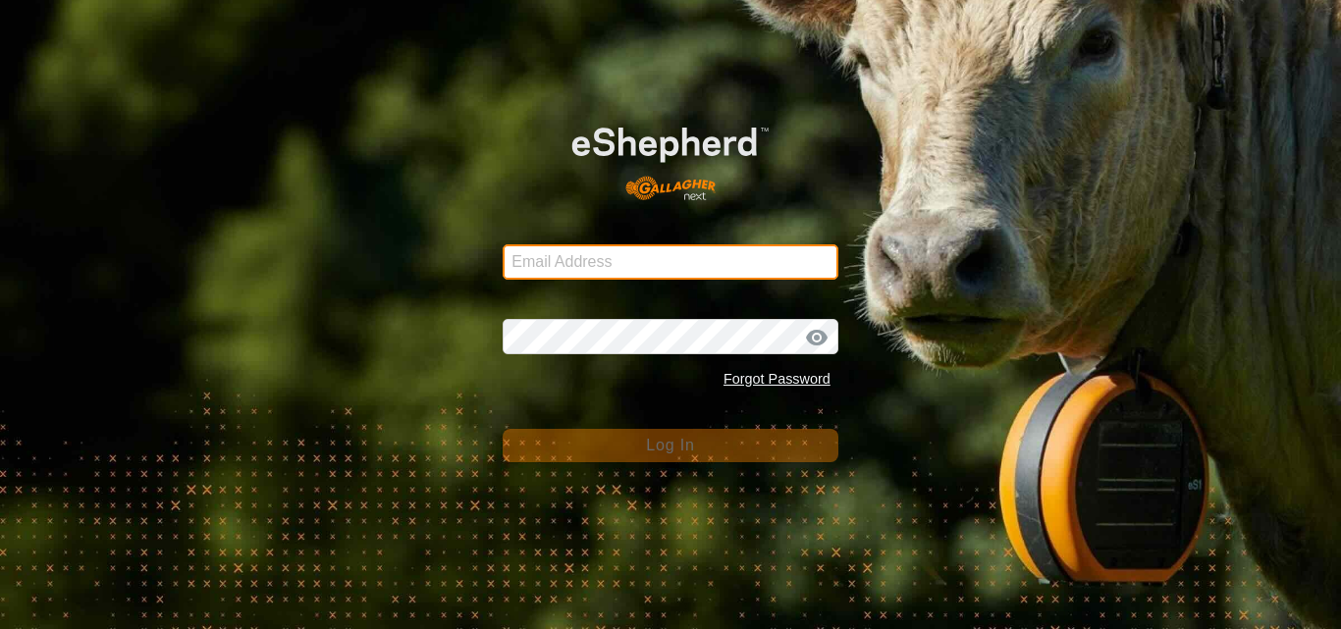
click at [558, 256] on input "Email Address" at bounding box center [671, 261] width 336 height 35
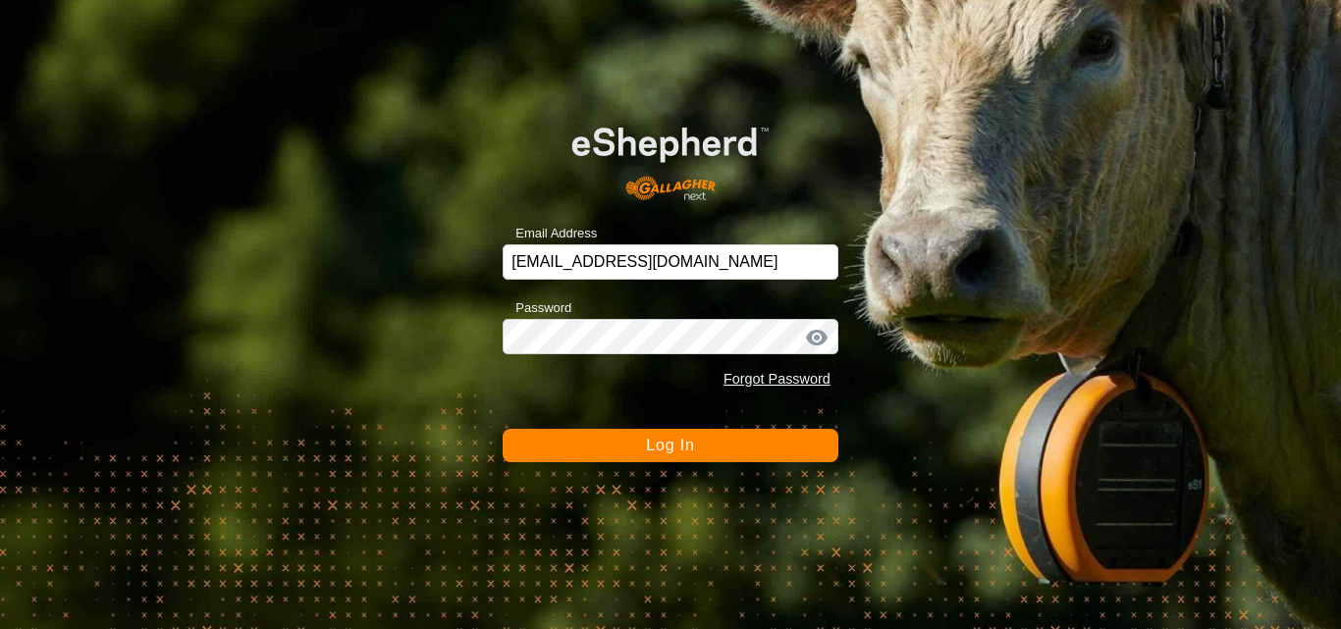
click at [645, 448] on button "Log In" at bounding box center [671, 445] width 336 height 33
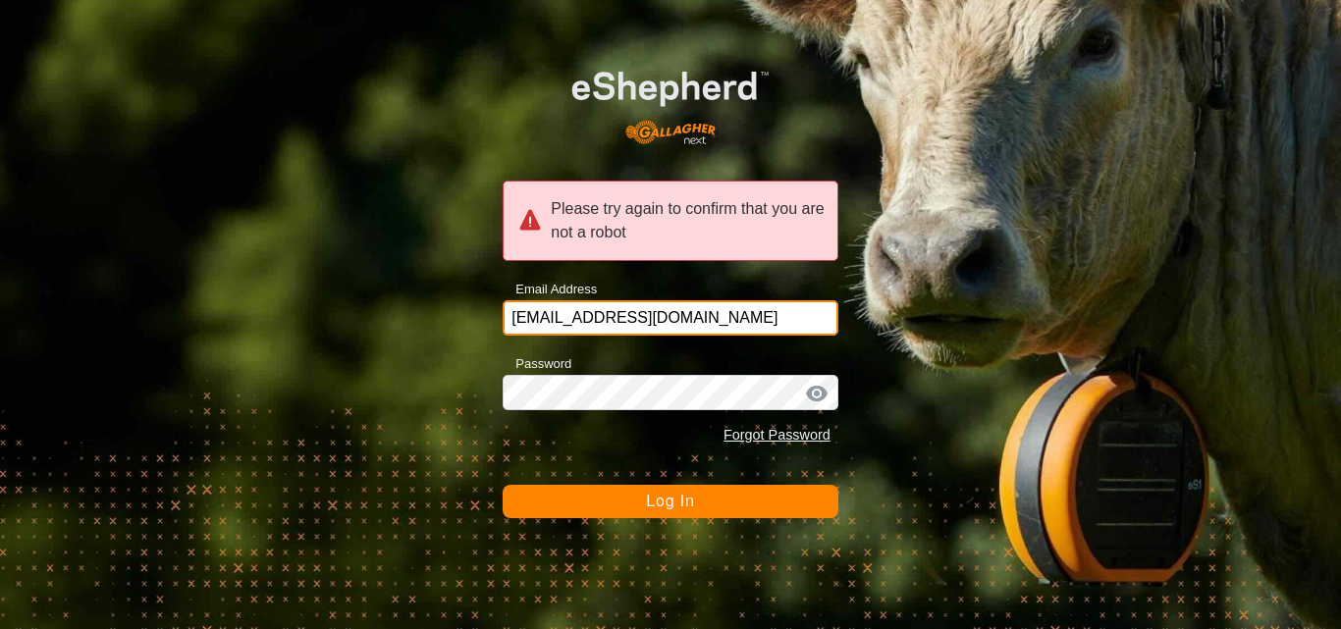
click at [730, 313] on input "[EMAIL_ADDRESS][DOMAIN_NAME]" at bounding box center [671, 317] width 336 height 35
type input "[EMAIL_ADDRESS][DOMAIN_NAME]"
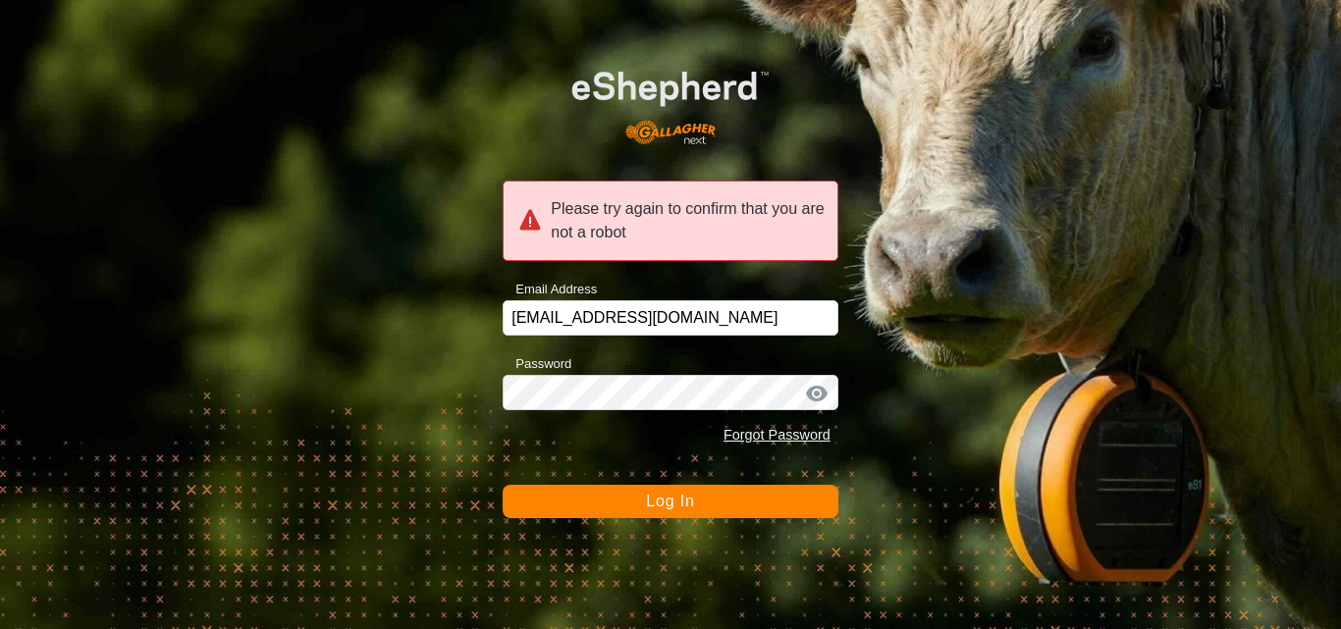
click at [625, 509] on button "Log In" at bounding box center [671, 501] width 336 height 33
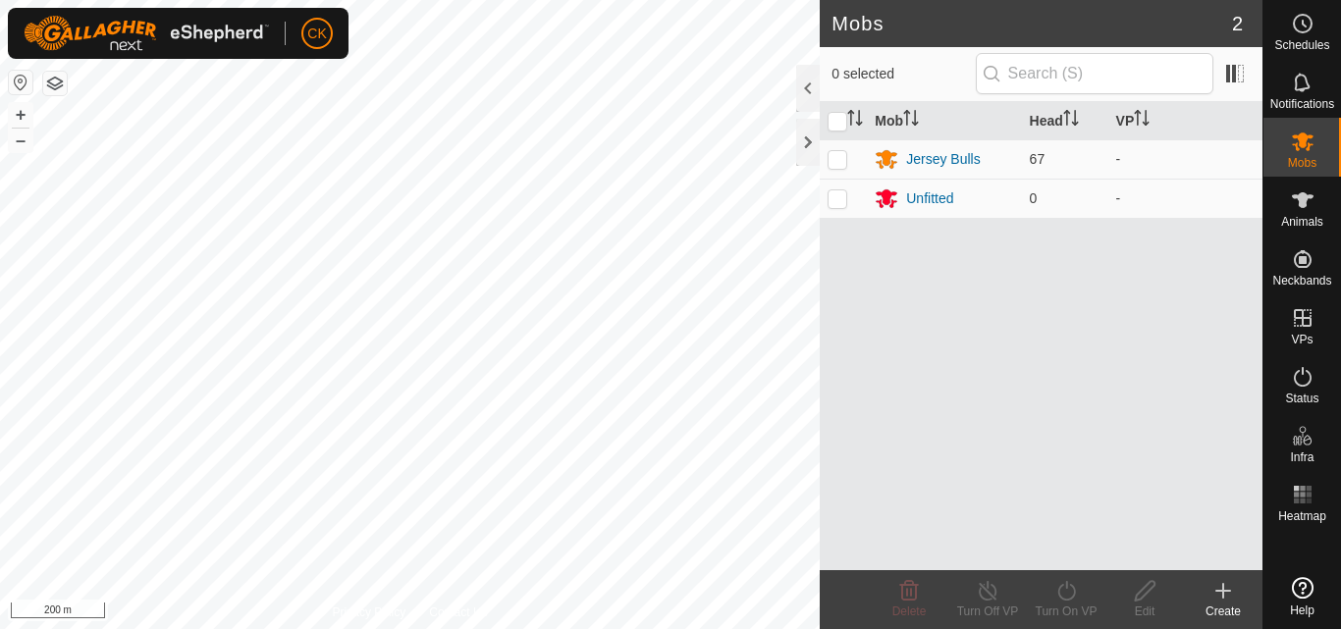
click at [1299, 207] on icon at bounding box center [1303, 201] width 24 height 24
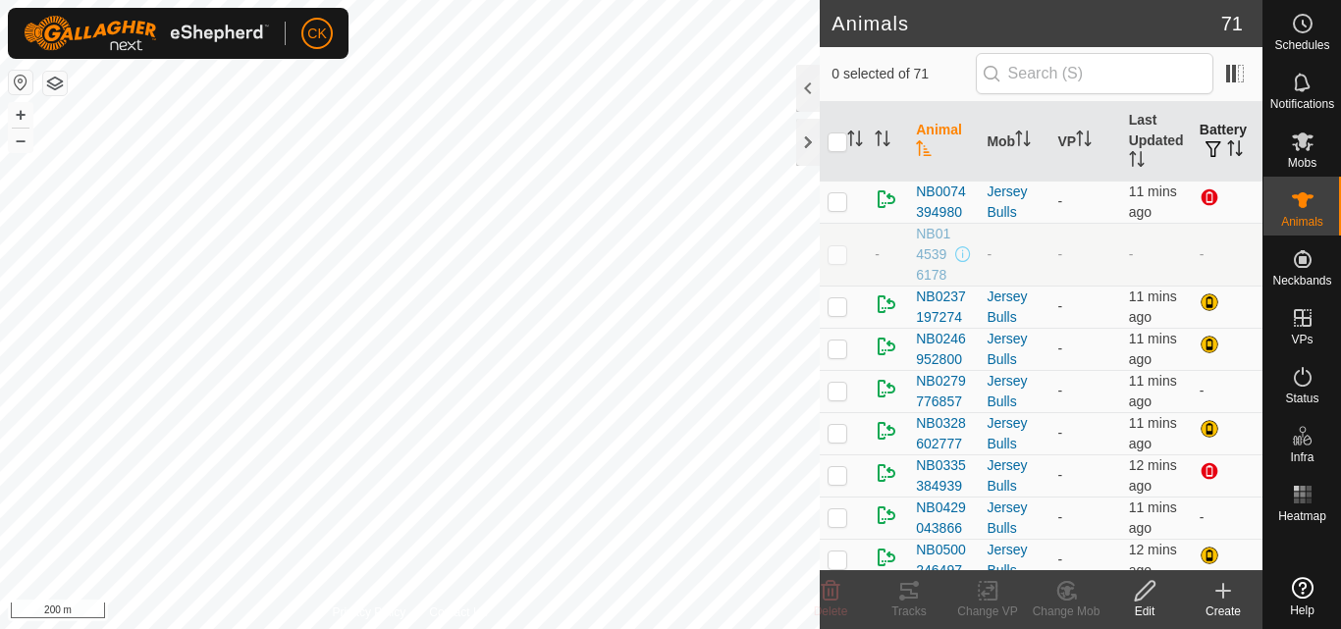
click at [1227, 150] on icon "Activate to sort" at bounding box center [1235, 148] width 16 height 16
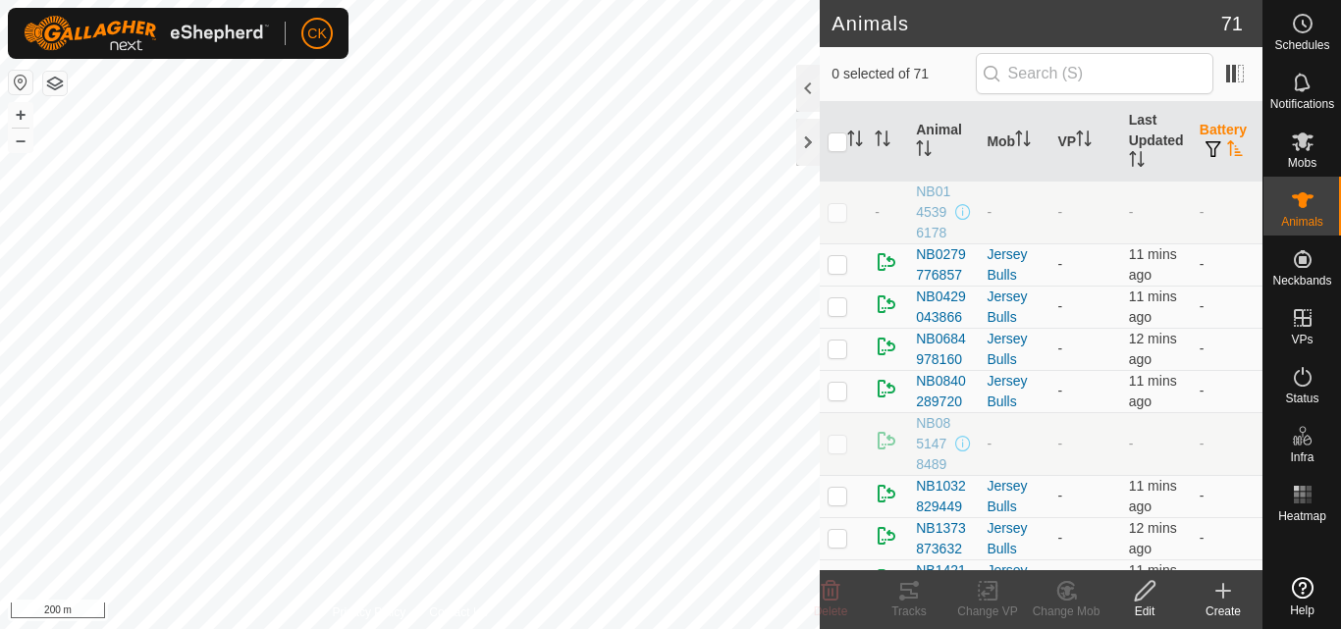
click at [1227, 150] on icon "Activate to sort" at bounding box center [1235, 148] width 16 height 16
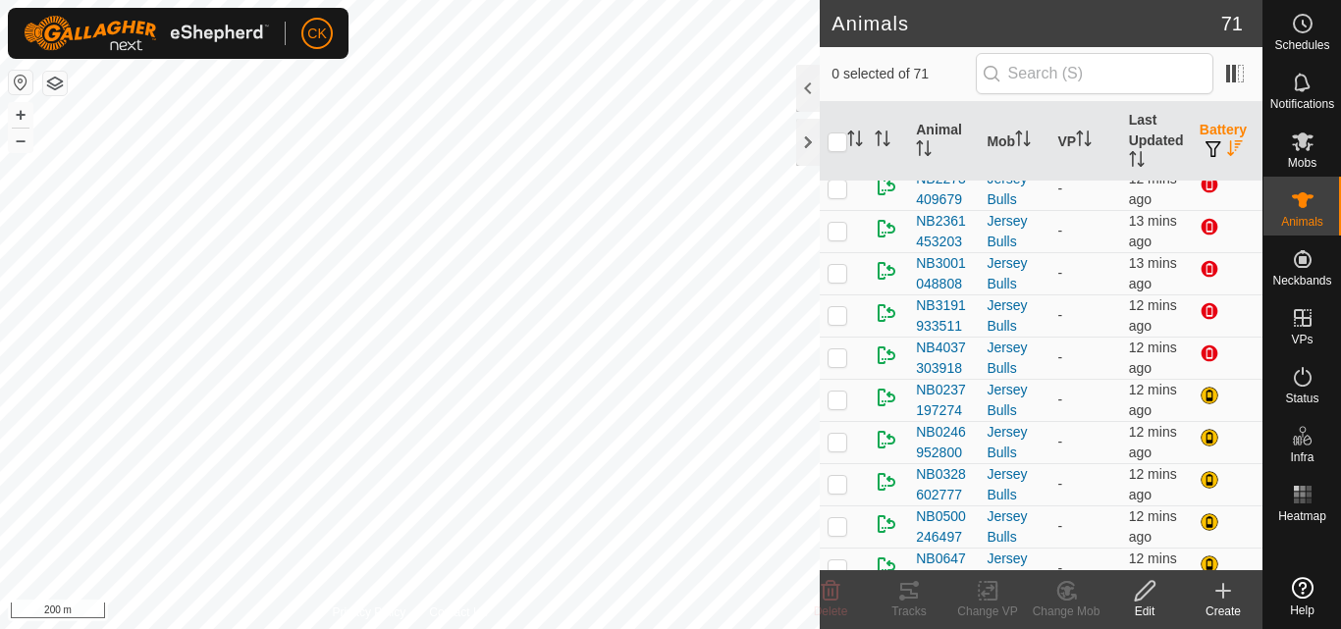
scroll to position [746, 0]
click at [1129, 157] on icon "Activate to sort" at bounding box center [1137, 159] width 16 height 16
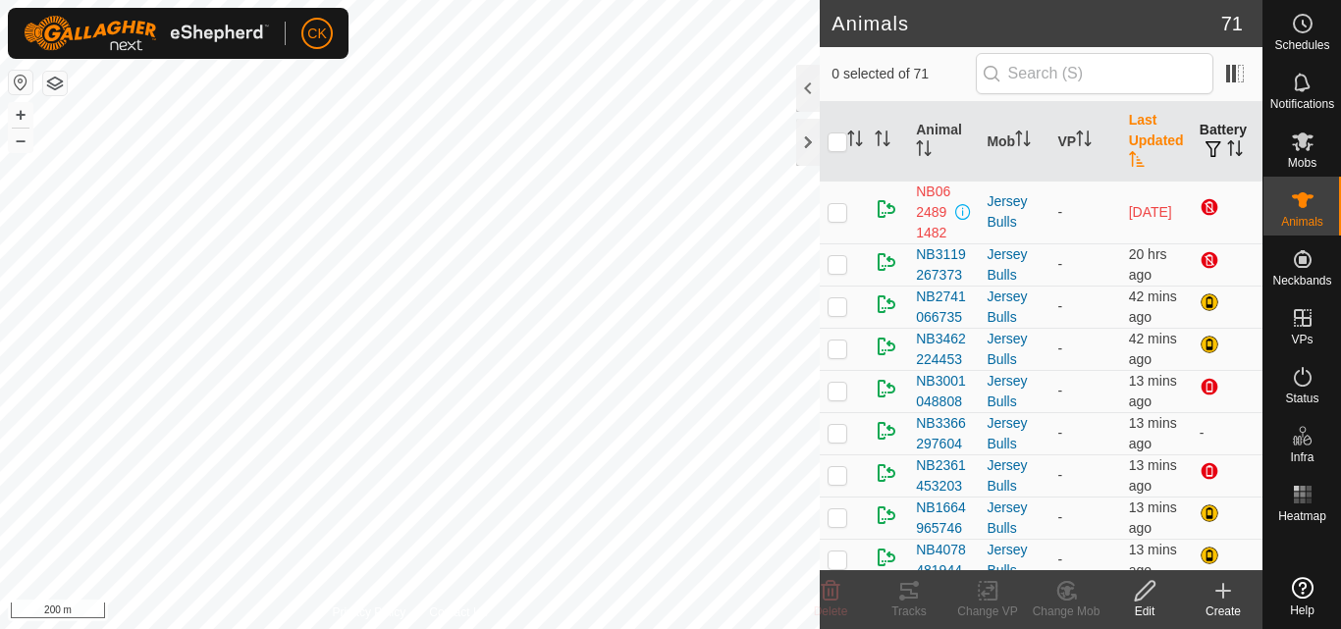
scroll to position [668, 0]
